Goal: Information Seeking & Learning: Learn about a topic

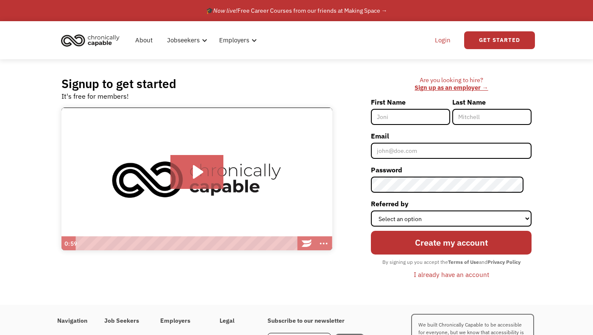
click at [438, 39] on link "Login" at bounding box center [443, 40] width 26 height 27
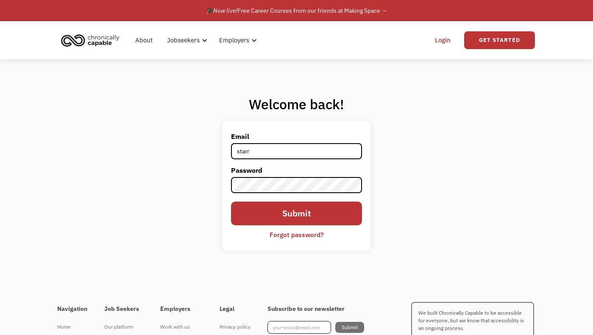
type input "[EMAIL_ADDRESS][DOMAIN_NAME]"
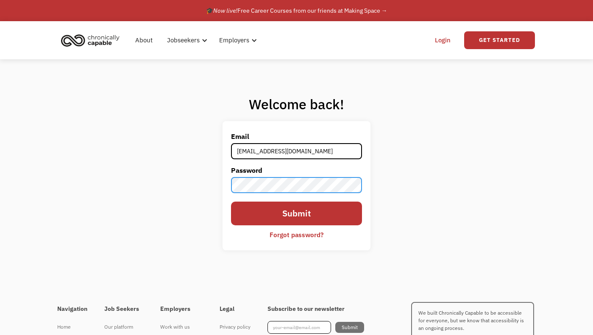
click at [231, 202] on input "Submit" at bounding box center [296, 214] width 131 height 24
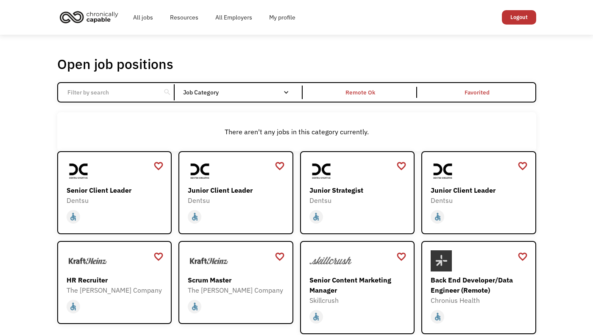
click at [101, 94] on input "Email Form" at bounding box center [109, 92] width 95 height 16
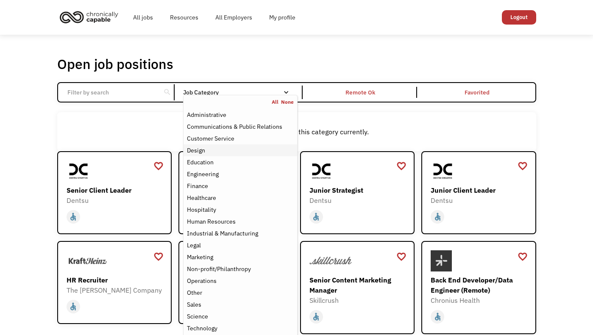
click at [216, 153] on div "Design" at bounding box center [240, 150] width 106 height 10
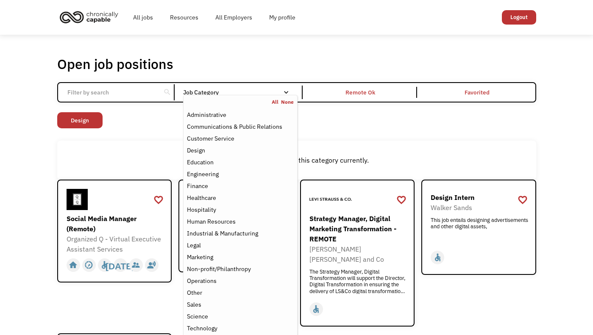
click at [42, 162] on div "Open job positions You have X liked items Search search Filter by category Admi…" at bounding box center [296, 253] width 593 height 437
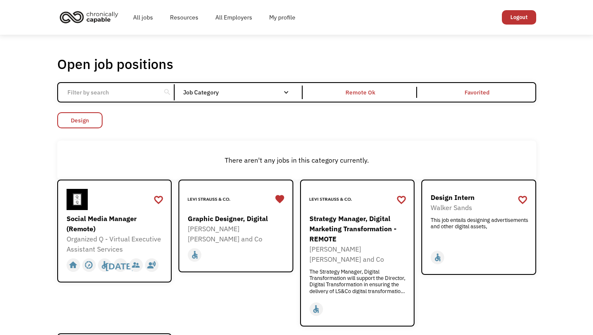
click at [89, 119] on link "Design" at bounding box center [79, 120] width 45 height 16
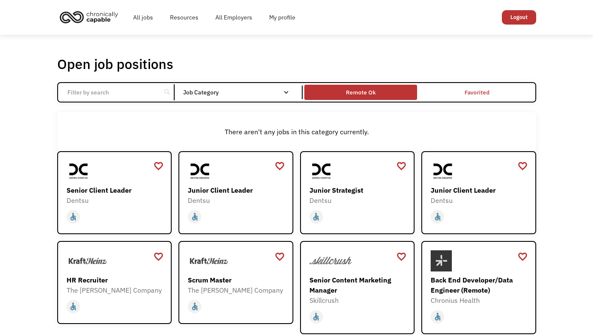
click at [377, 91] on div "Remote Ok" at bounding box center [360, 92] width 113 height 11
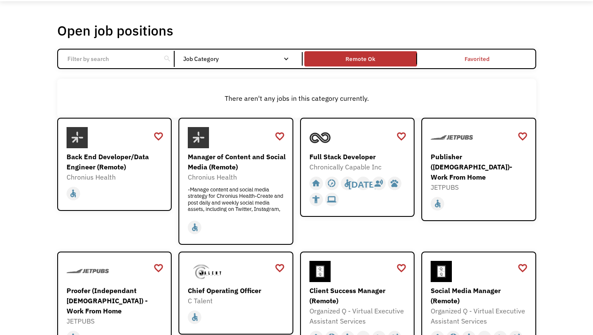
scroll to position [37, 0]
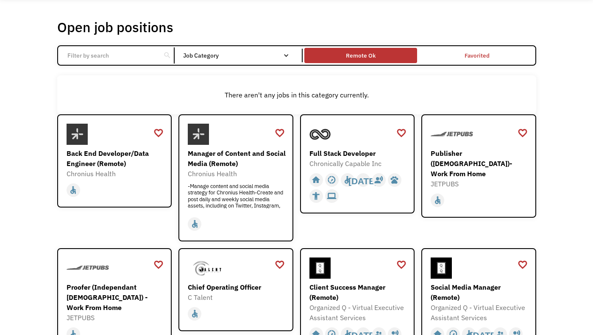
click at [377, 52] on div "Remote Ok" at bounding box center [360, 55] width 113 height 11
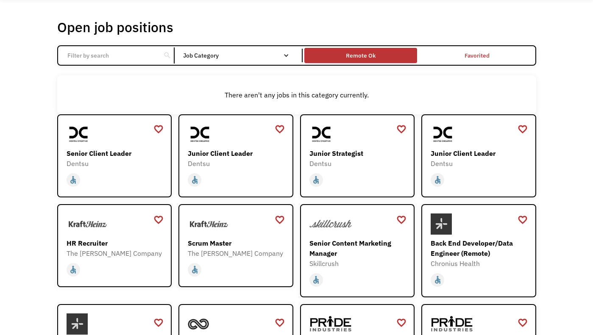
click at [371, 54] on div "Remote Ok" at bounding box center [361, 55] width 30 height 10
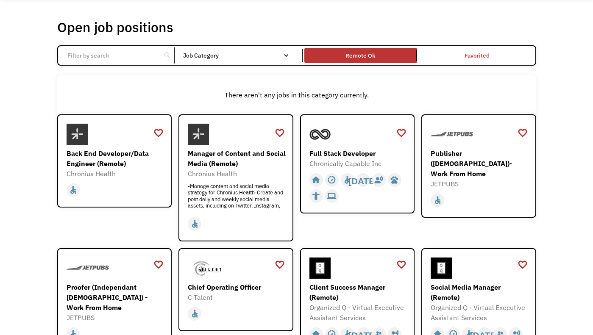
click at [136, 59] on input "Email Form" at bounding box center [109, 55] width 95 height 16
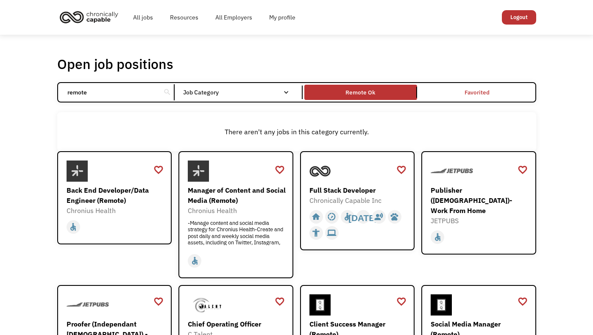
type input "remote"
click input "Email Form" at bounding box center [0, 0] width 0 height 0
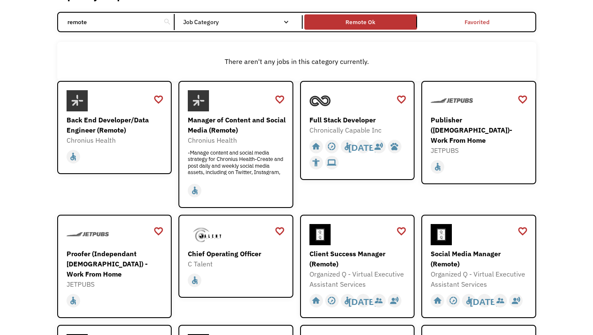
scroll to position [71, 0]
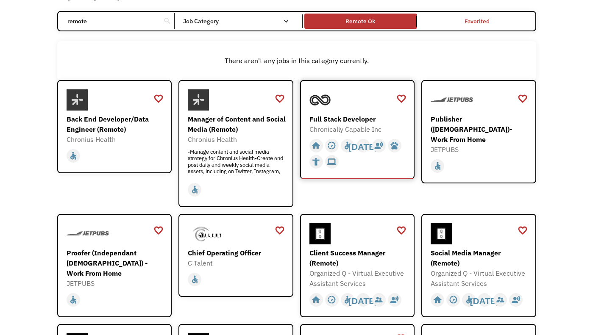
click at [335, 123] on div "Full Stack Developer" at bounding box center [359, 119] width 98 height 10
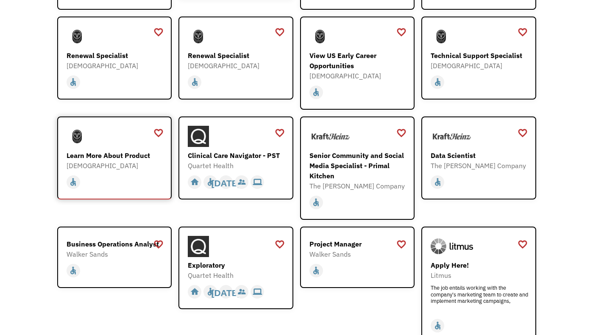
scroll to position [739, 0]
